Goal: Task Accomplishment & Management: Manage account settings

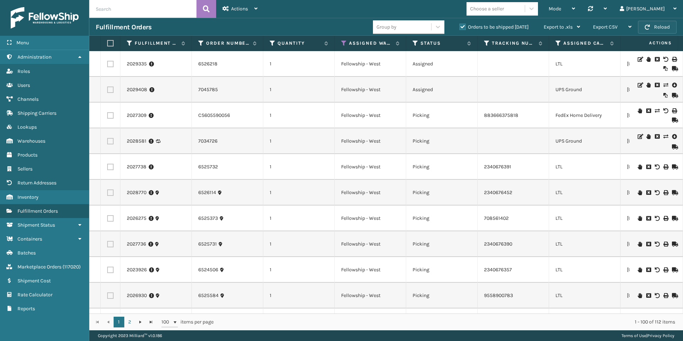
scroll to position [107, 262]
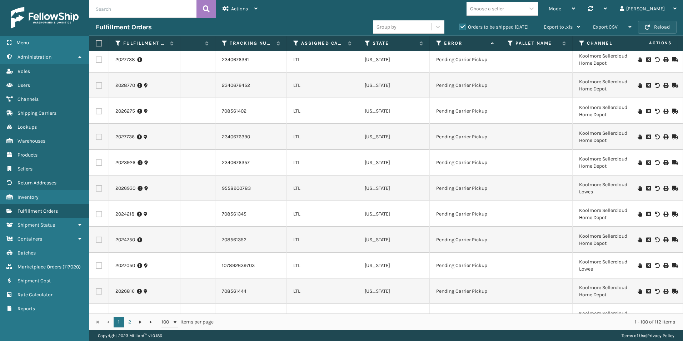
click at [659, 29] on button "Reload" at bounding box center [657, 27] width 39 height 13
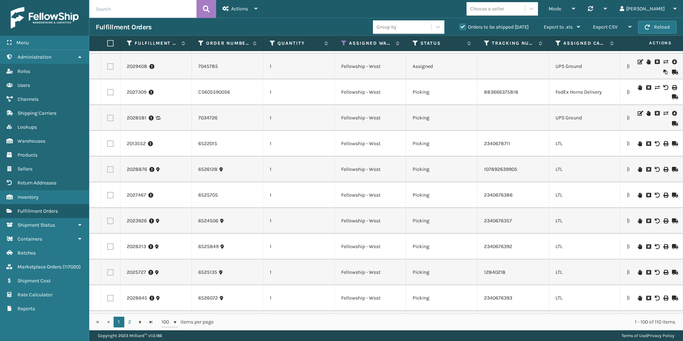
scroll to position [36, 0]
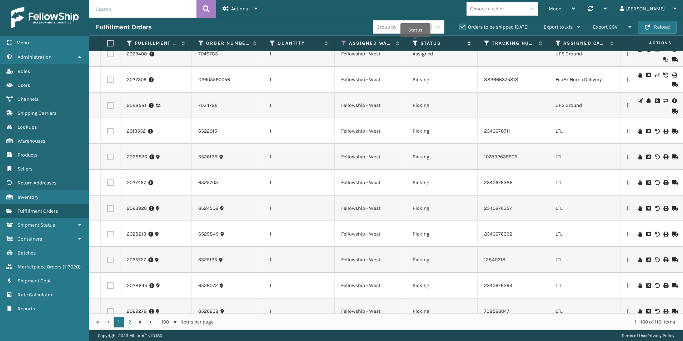
click at [414, 41] on icon at bounding box center [415, 43] width 6 height 6
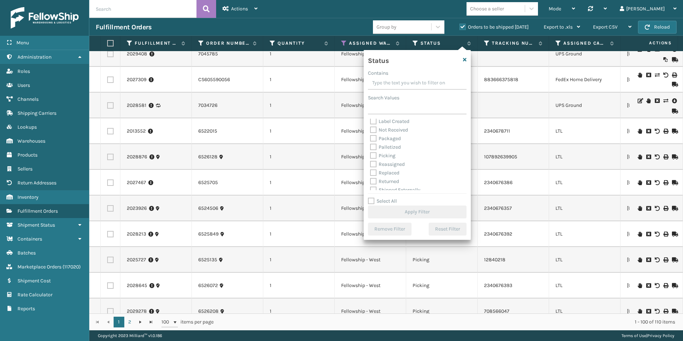
click at [373, 155] on label "Picking" at bounding box center [382, 155] width 25 height 6
click at [370, 155] on input "Picking" at bounding box center [370, 153] width 0 height 5
checkbox input "true"
click at [418, 207] on button "Apply Filter" at bounding box center [417, 211] width 99 height 13
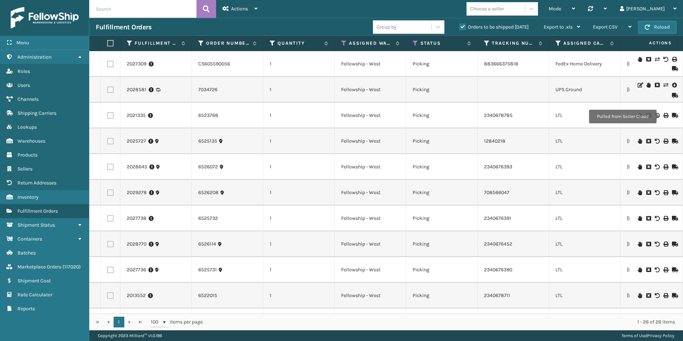
drag, startPoint x: 306, startPoint y: 314, endPoint x: 383, endPoint y: 314, distance: 76.4
click at [383, 314] on div "1 1 100 items per page 1 - 26 of 26 items" at bounding box center [385, 321] width 593 height 17
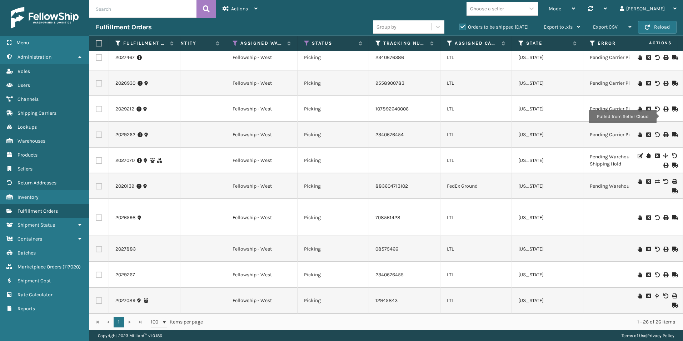
scroll to position [0, 85]
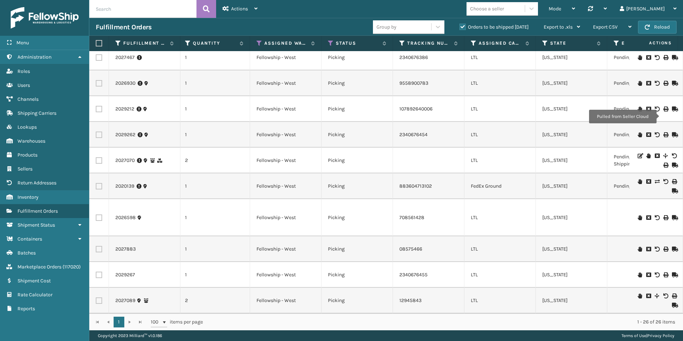
click at [637, 272] on icon at bounding box center [639, 274] width 4 height 5
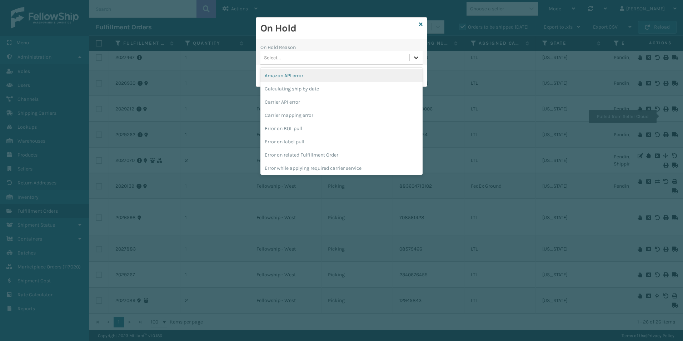
click at [418, 58] on icon at bounding box center [415, 57] width 7 height 7
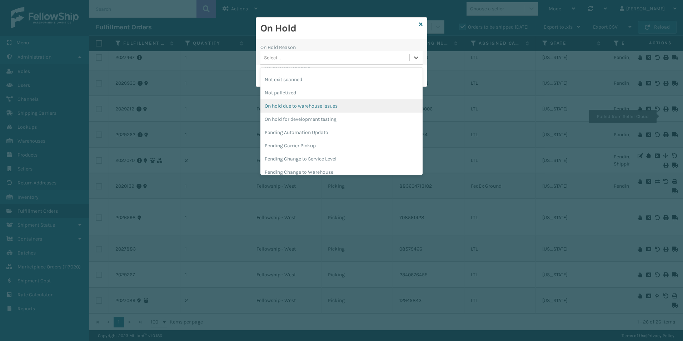
scroll to position [226, 0]
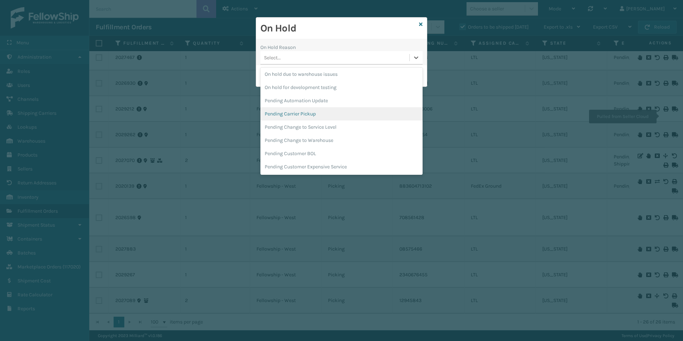
click at [277, 111] on div "Pending Carrier Pickup" at bounding box center [341, 113] width 162 height 13
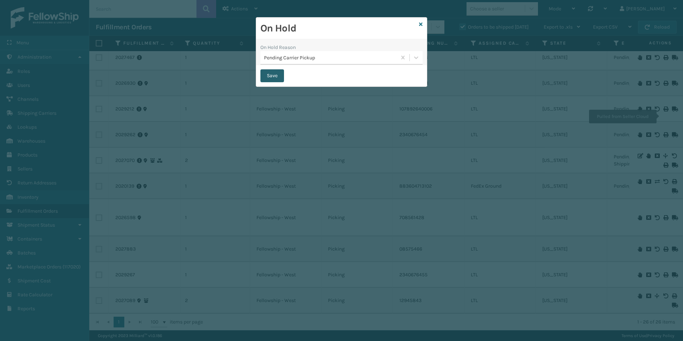
click at [274, 78] on button "Save" at bounding box center [272, 75] width 24 height 13
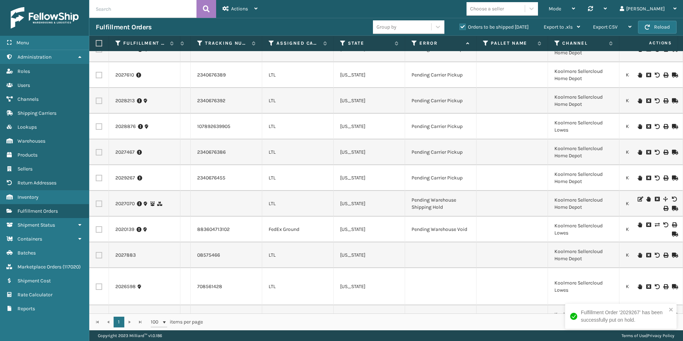
scroll to position [423, 287]
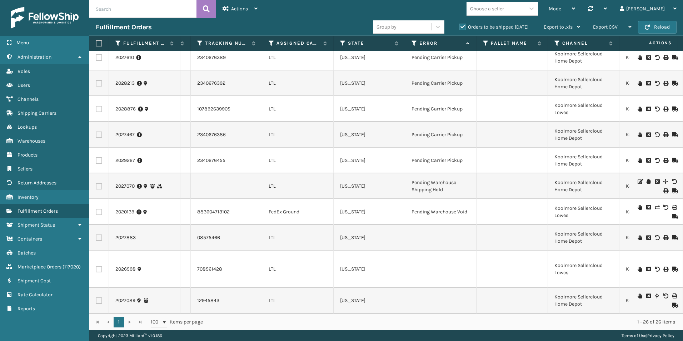
click at [637, 235] on icon at bounding box center [639, 237] width 4 height 5
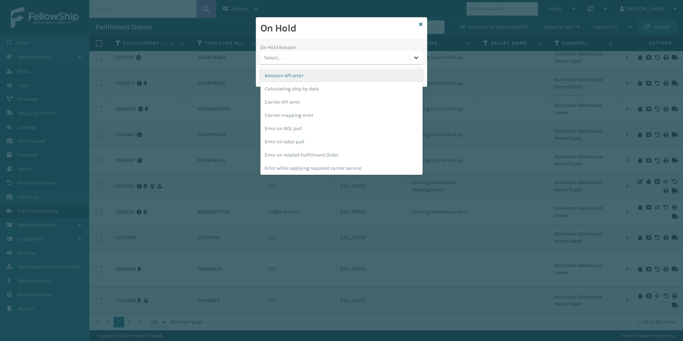
click at [414, 59] on icon at bounding box center [415, 57] width 7 height 7
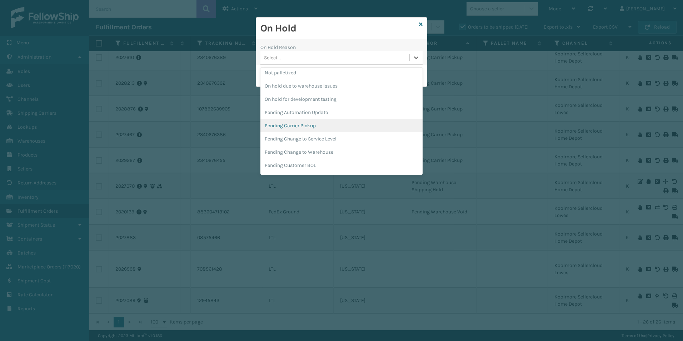
click at [308, 122] on div "Pending Carrier Pickup" at bounding box center [341, 125] width 162 height 13
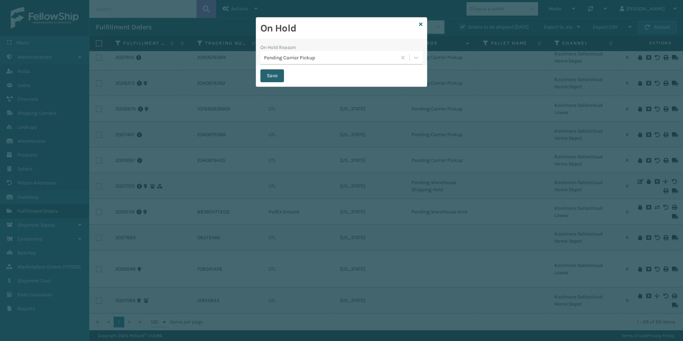
click at [271, 72] on button "Save" at bounding box center [272, 75] width 24 height 13
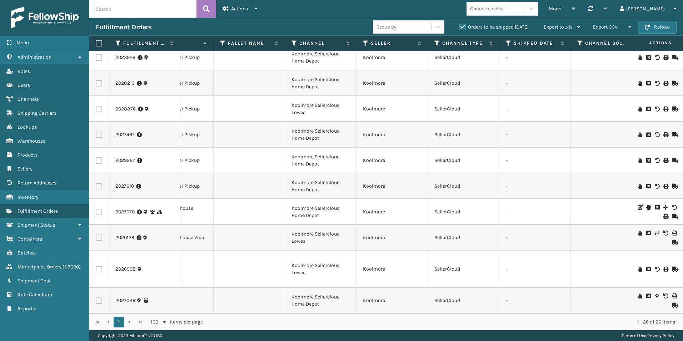
scroll to position [0, 0]
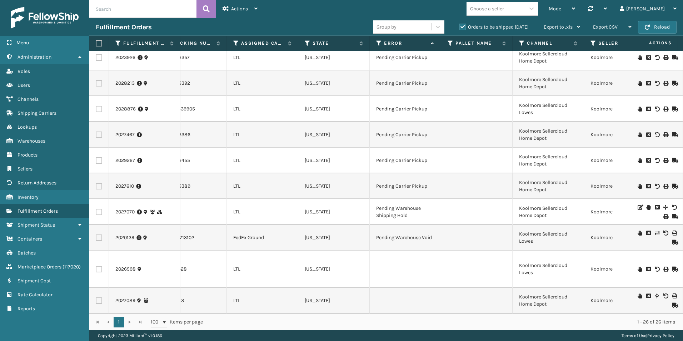
click at [637, 293] on icon at bounding box center [639, 295] width 4 height 5
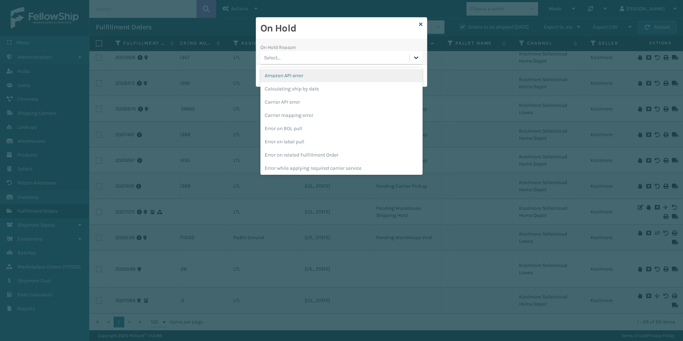
click at [415, 59] on icon at bounding box center [415, 57] width 7 height 7
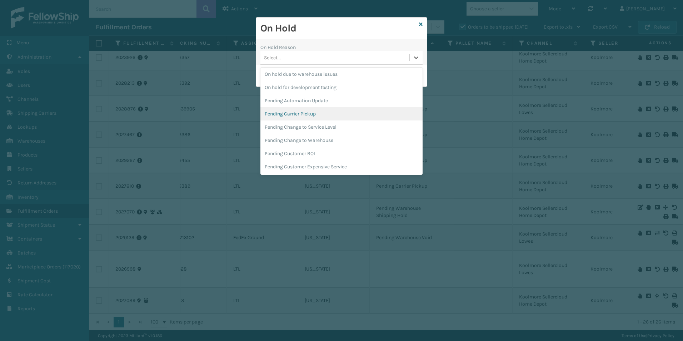
click at [293, 112] on div "Pending Carrier Pickup" at bounding box center [341, 113] width 162 height 13
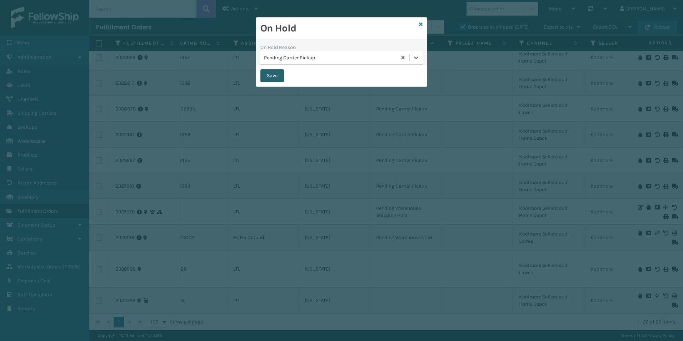
click at [269, 76] on button "Save" at bounding box center [272, 75] width 24 height 13
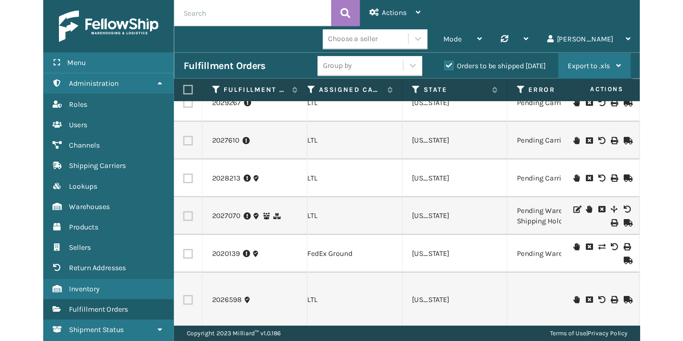
scroll to position [423, 375]
